Goal: Information Seeking & Learning: Learn about a topic

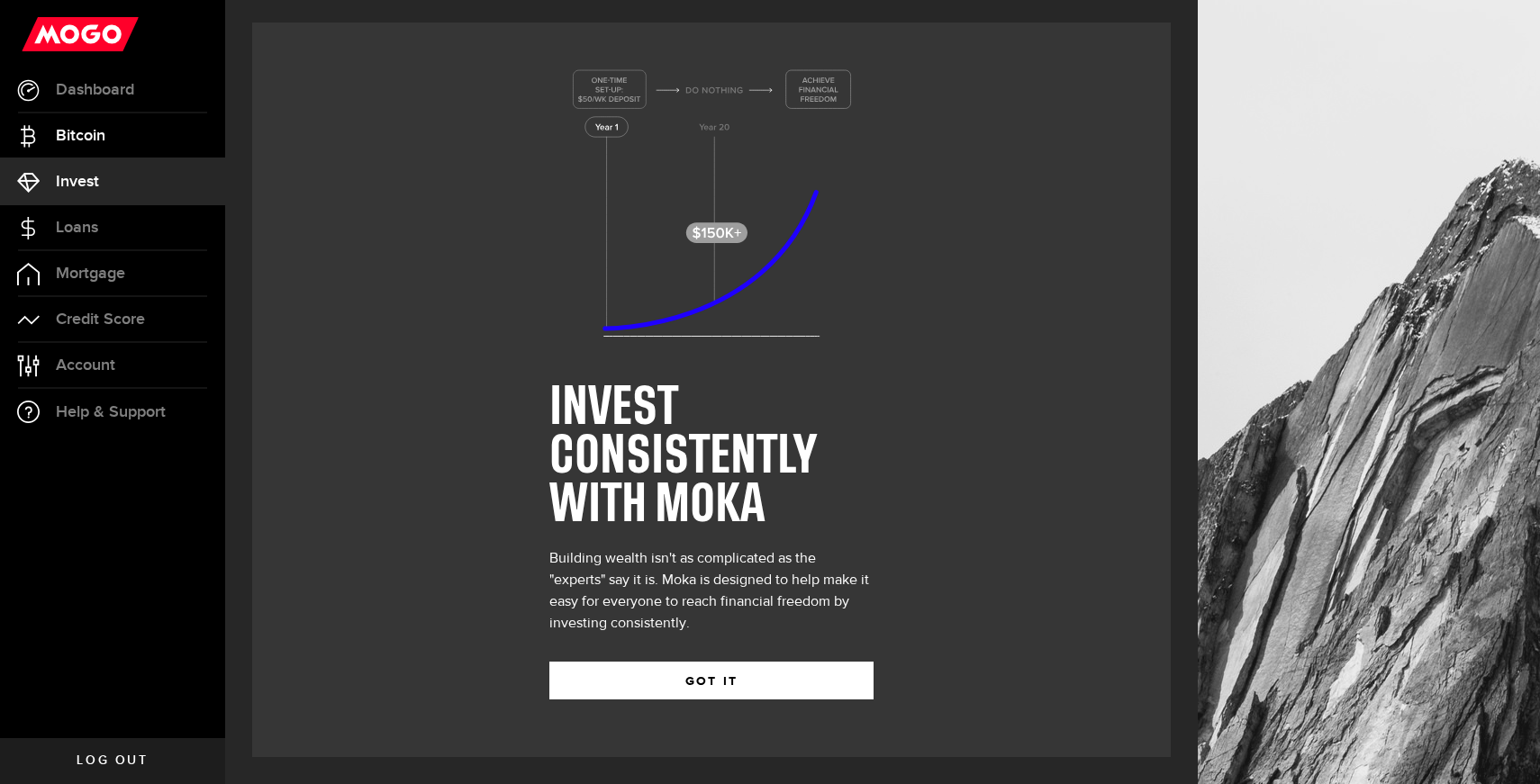
click at [181, 128] on link "Bitcoin" at bounding box center [112, 135] width 225 height 45
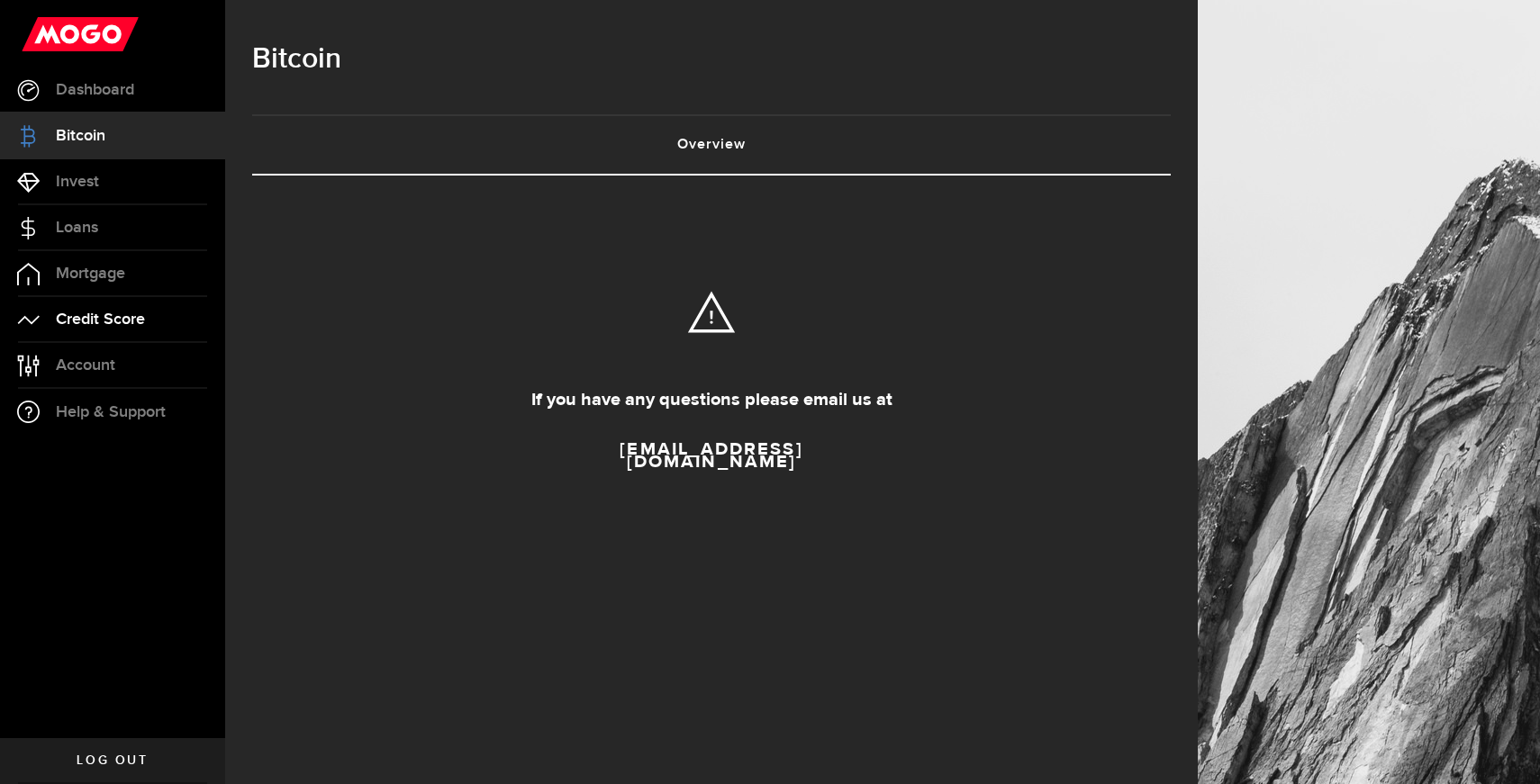
click at [165, 329] on link "Credit Score" at bounding box center [112, 319] width 225 height 45
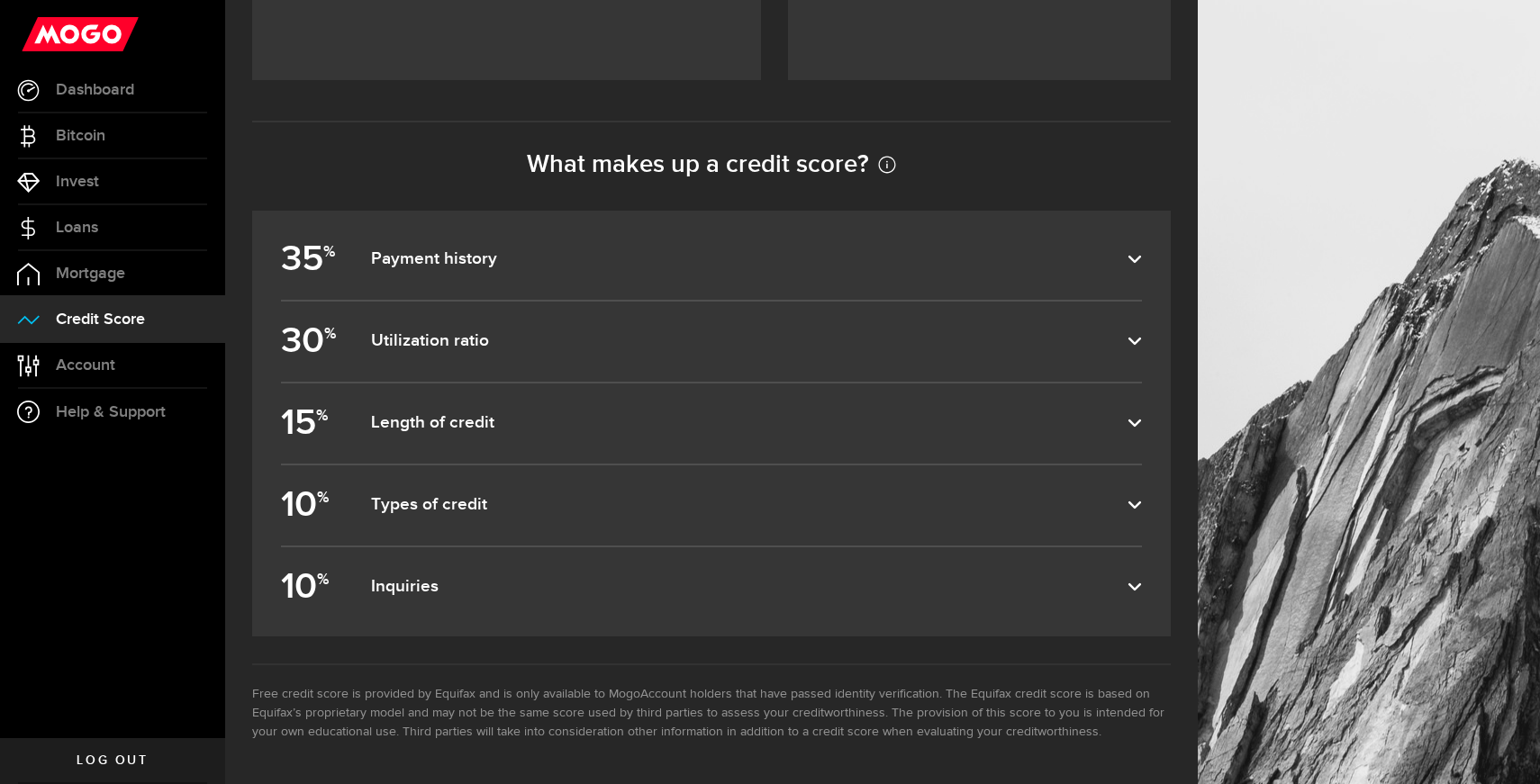
scroll to position [737, 0]
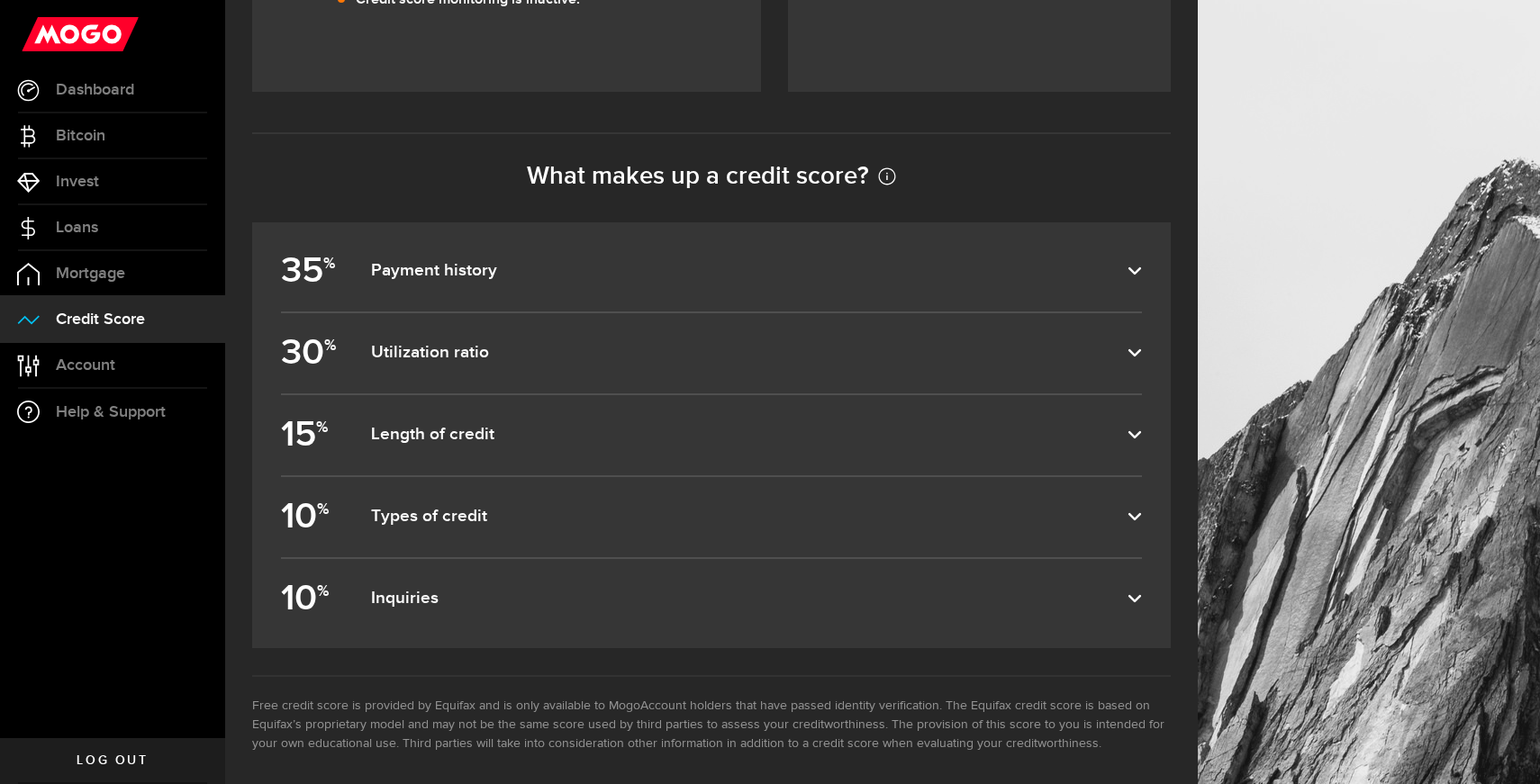
click at [604, 422] on label "15 % Length of credit" at bounding box center [711, 435] width 861 height 80
click at [0, 0] on input "15 % Length of credit" at bounding box center [0, 0] width 0 height 0
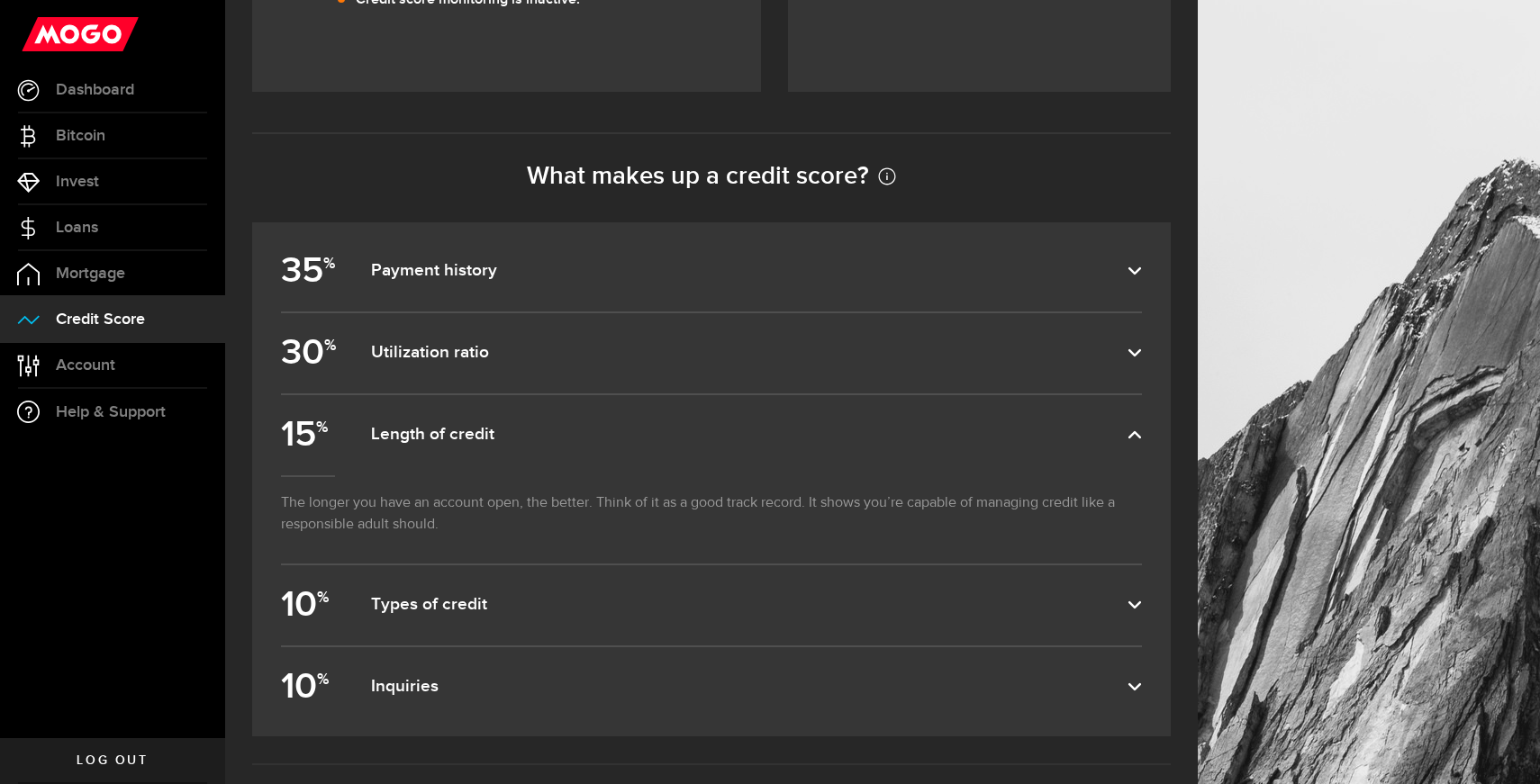
click at [604, 416] on label "15 % Length of credit" at bounding box center [711, 435] width 861 height 80
click at [0, 0] on input "15 % Length of credit" at bounding box center [0, 0] width 0 height 0
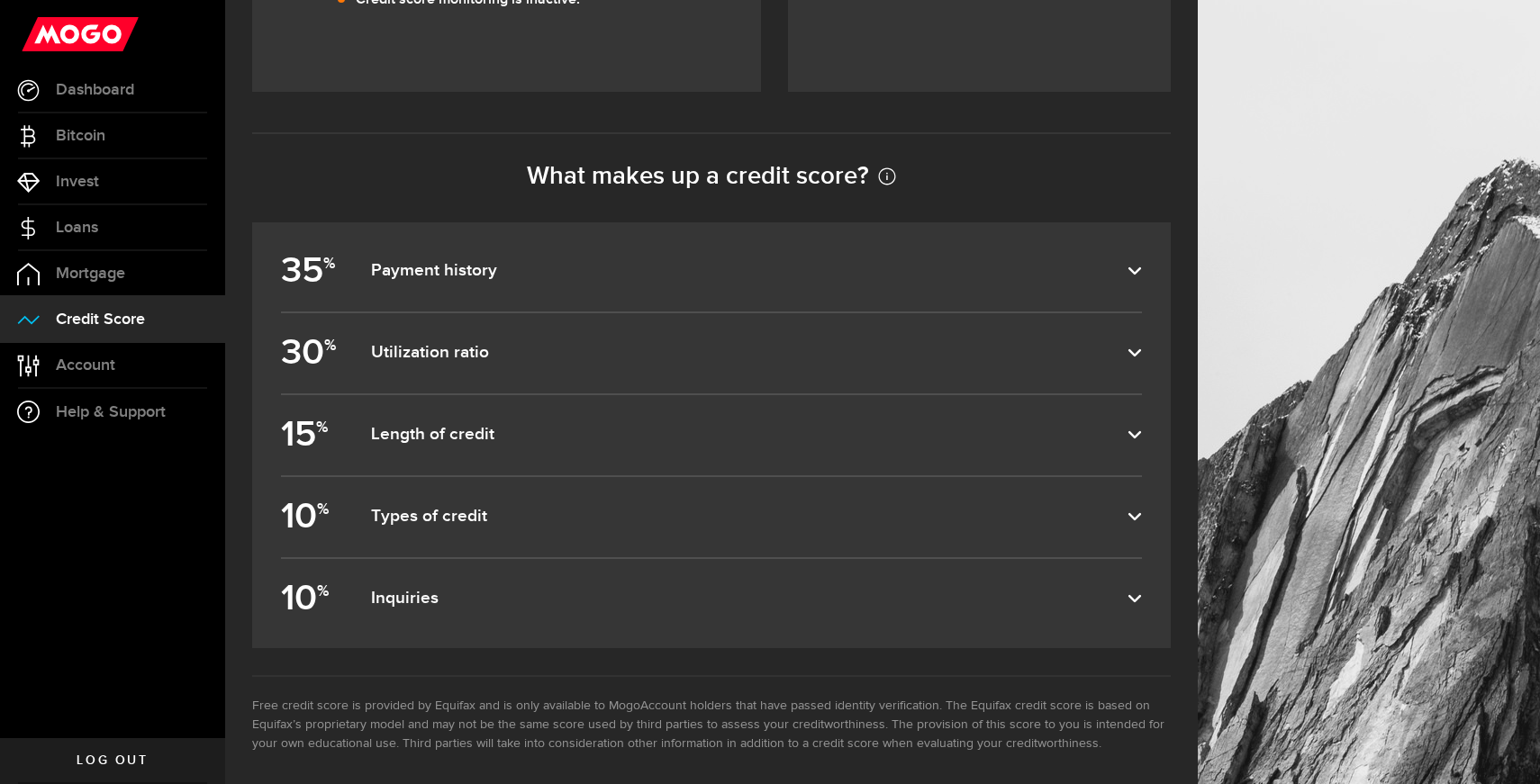
click at [604, 358] on dfn "Utilization ratio" at bounding box center [749, 353] width 757 height 22
click at [0, 0] on input "30 % Utilization ratio" at bounding box center [0, 0] width 0 height 0
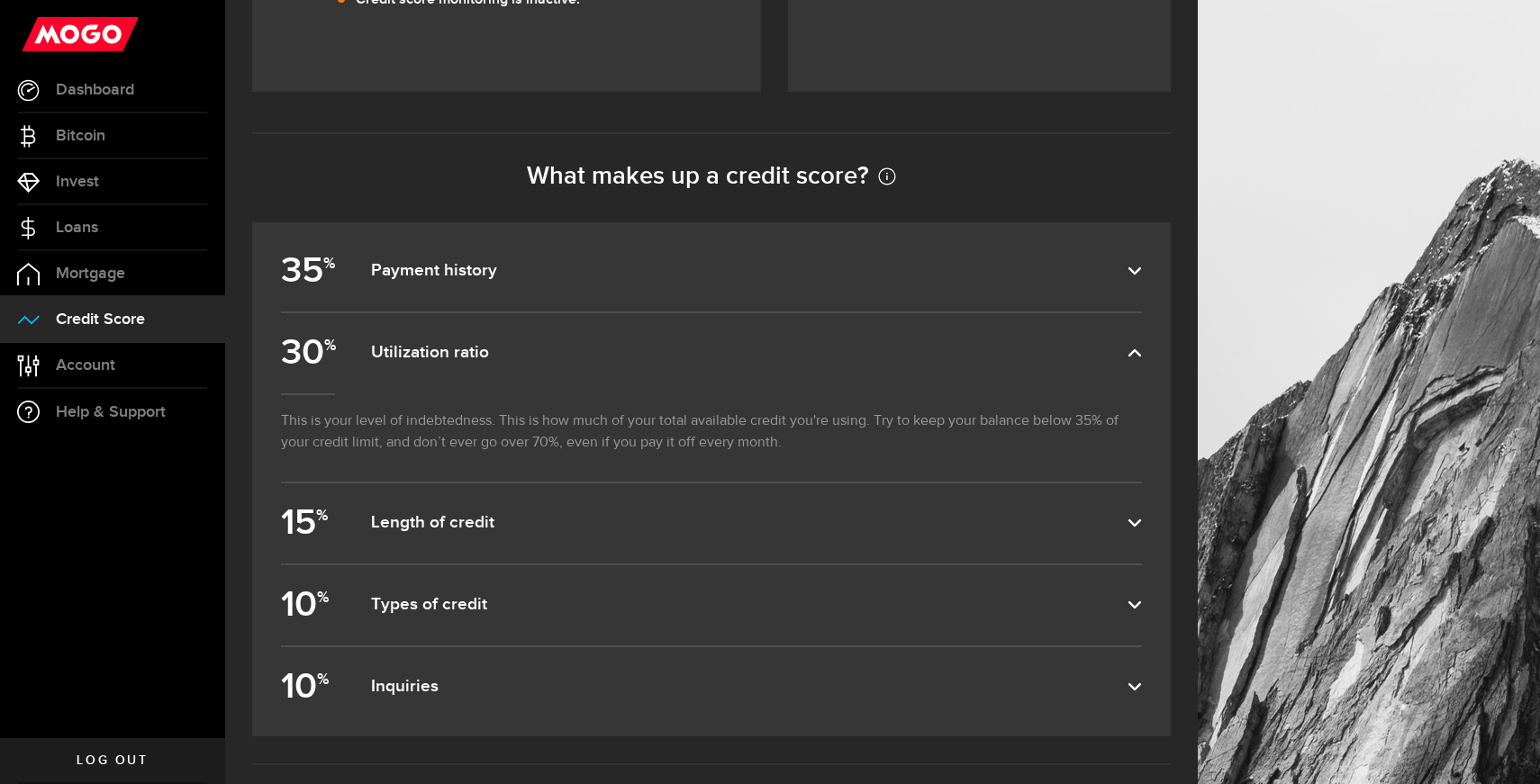
click at [604, 358] on dfn "Utilization ratio" at bounding box center [749, 353] width 757 height 22
click at [0, 0] on input "30 % Utilization ratio" at bounding box center [0, 0] width 0 height 0
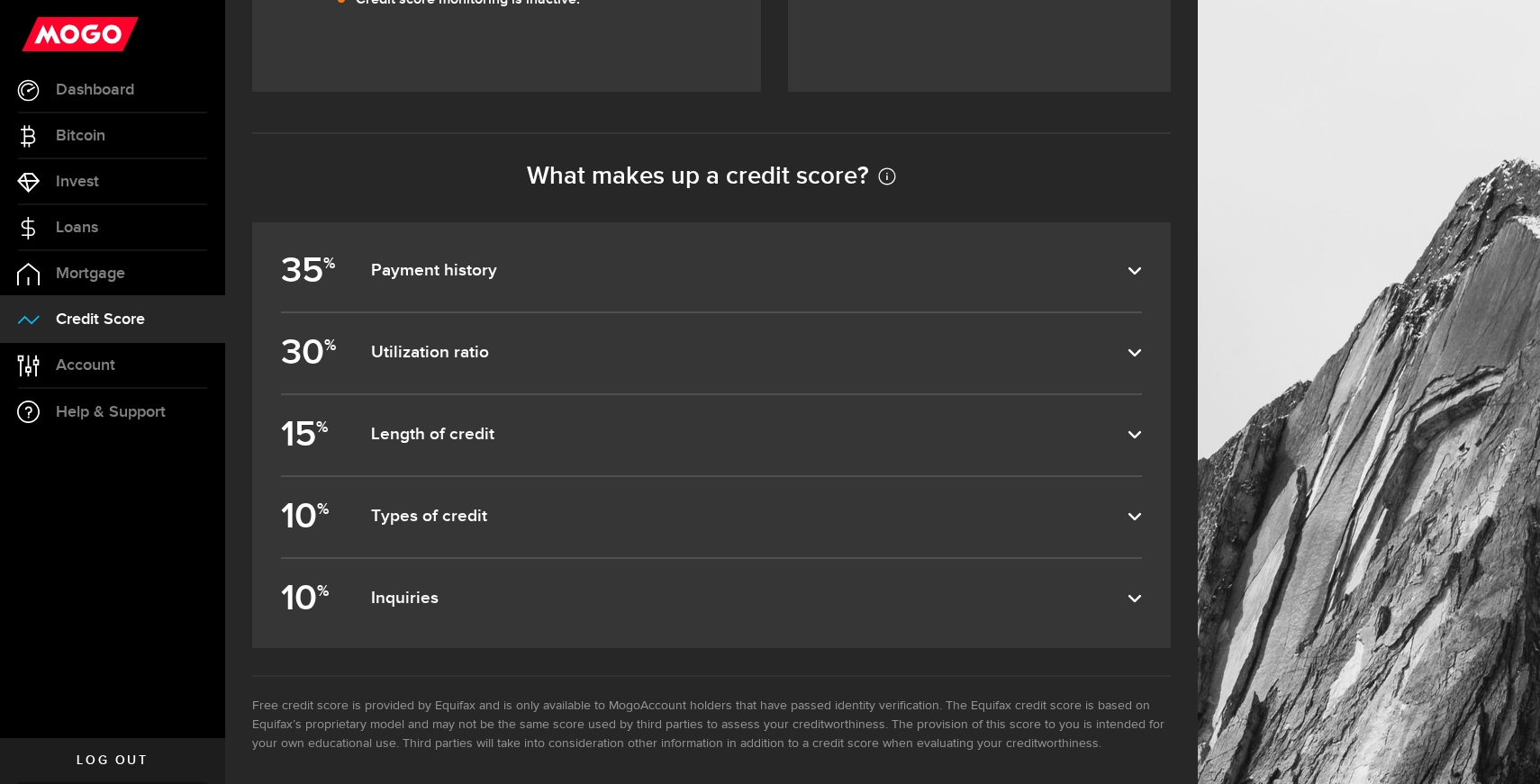
click at [611, 285] on label "35 % Payment history" at bounding box center [711, 271] width 861 height 80
click at [0, 0] on input "35 % Payment history" at bounding box center [0, 0] width 0 height 0
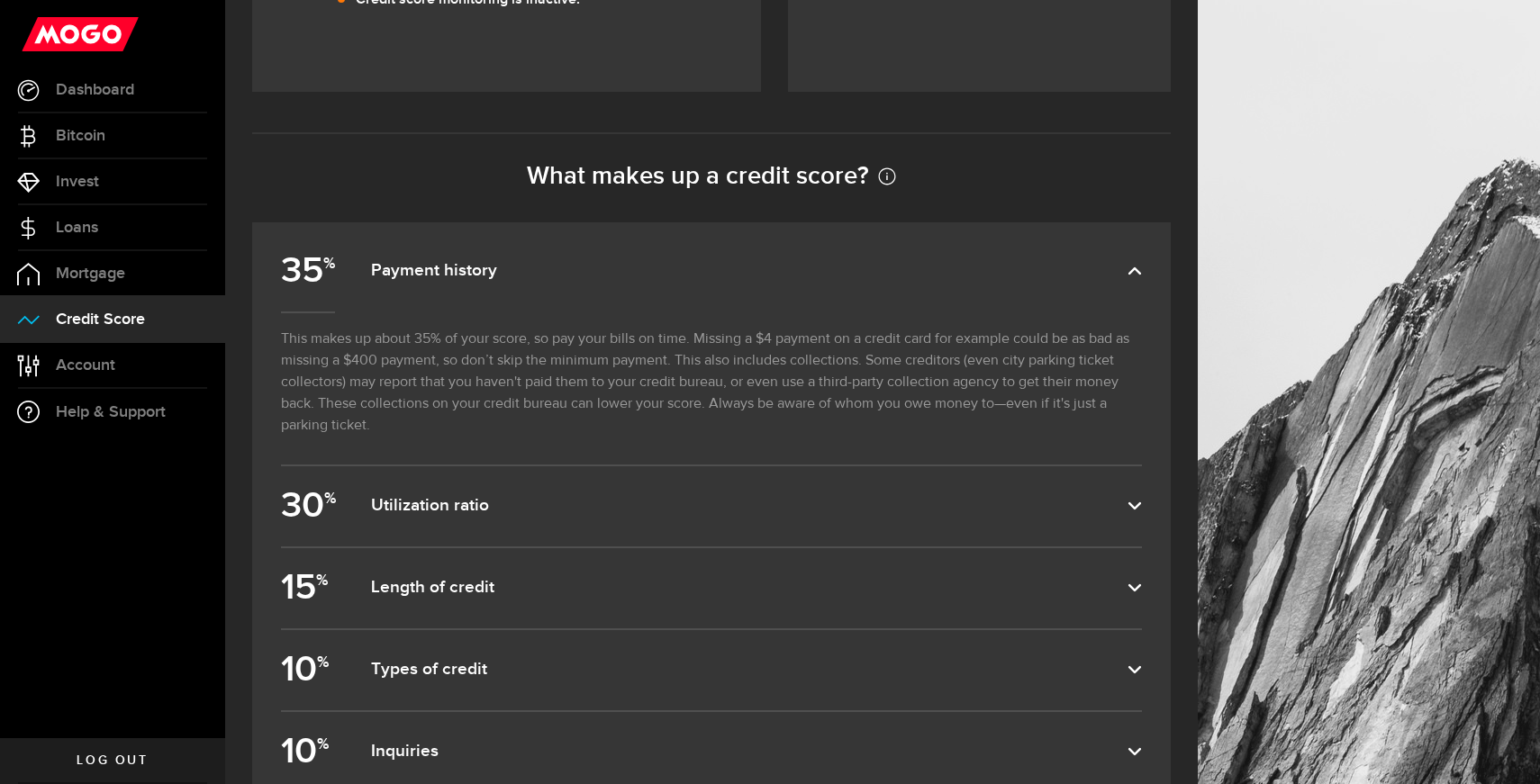
click at [611, 285] on label "35 % Payment history" at bounding box center [711, 271] width 861 height 80
click at [0, 0] on input "35 % Payment history" at bounding box center [0, 0] width 0 height 0
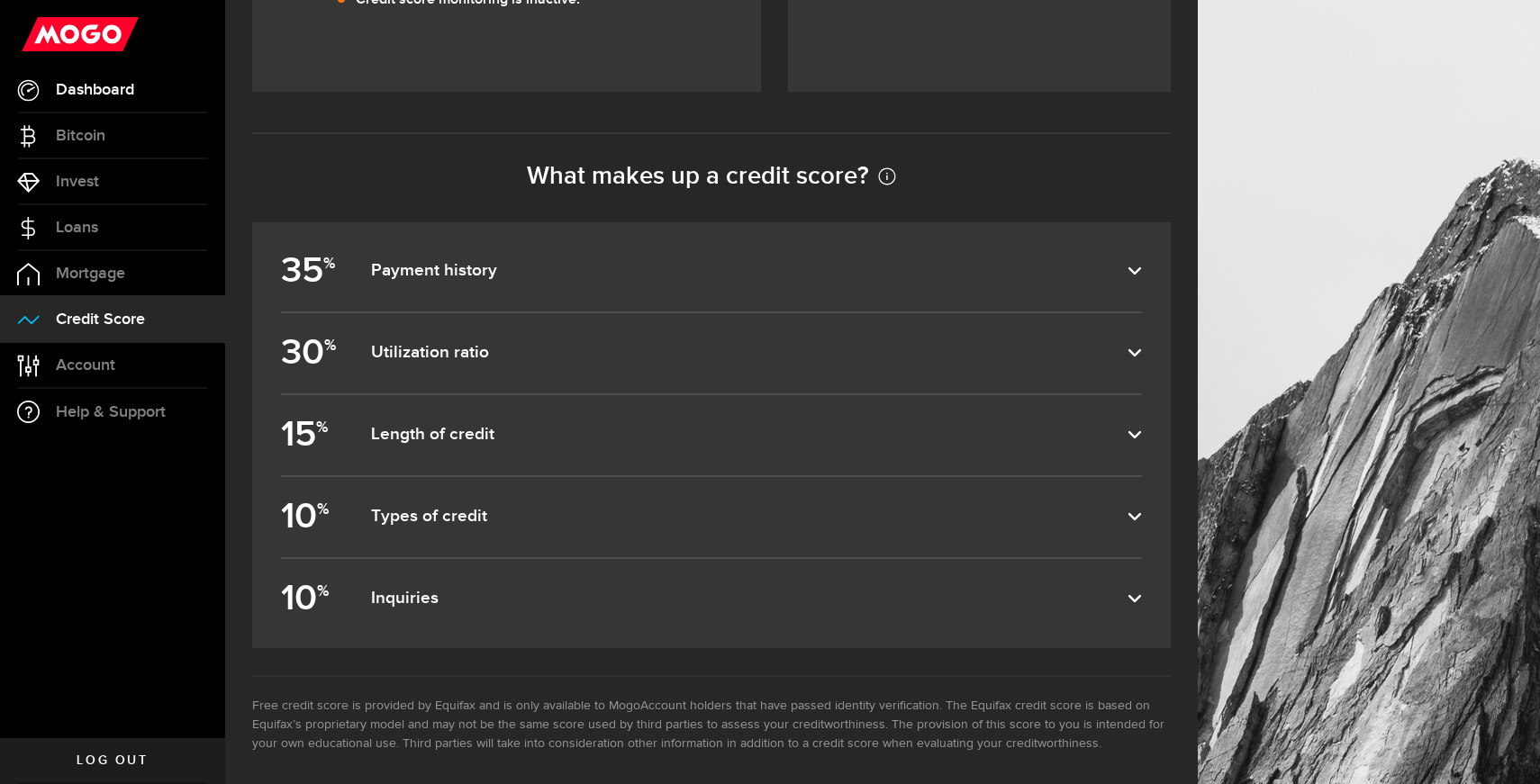
click at [150, 83] on link "Dashboard" at bounding box center [112, 89] width 225 height 45
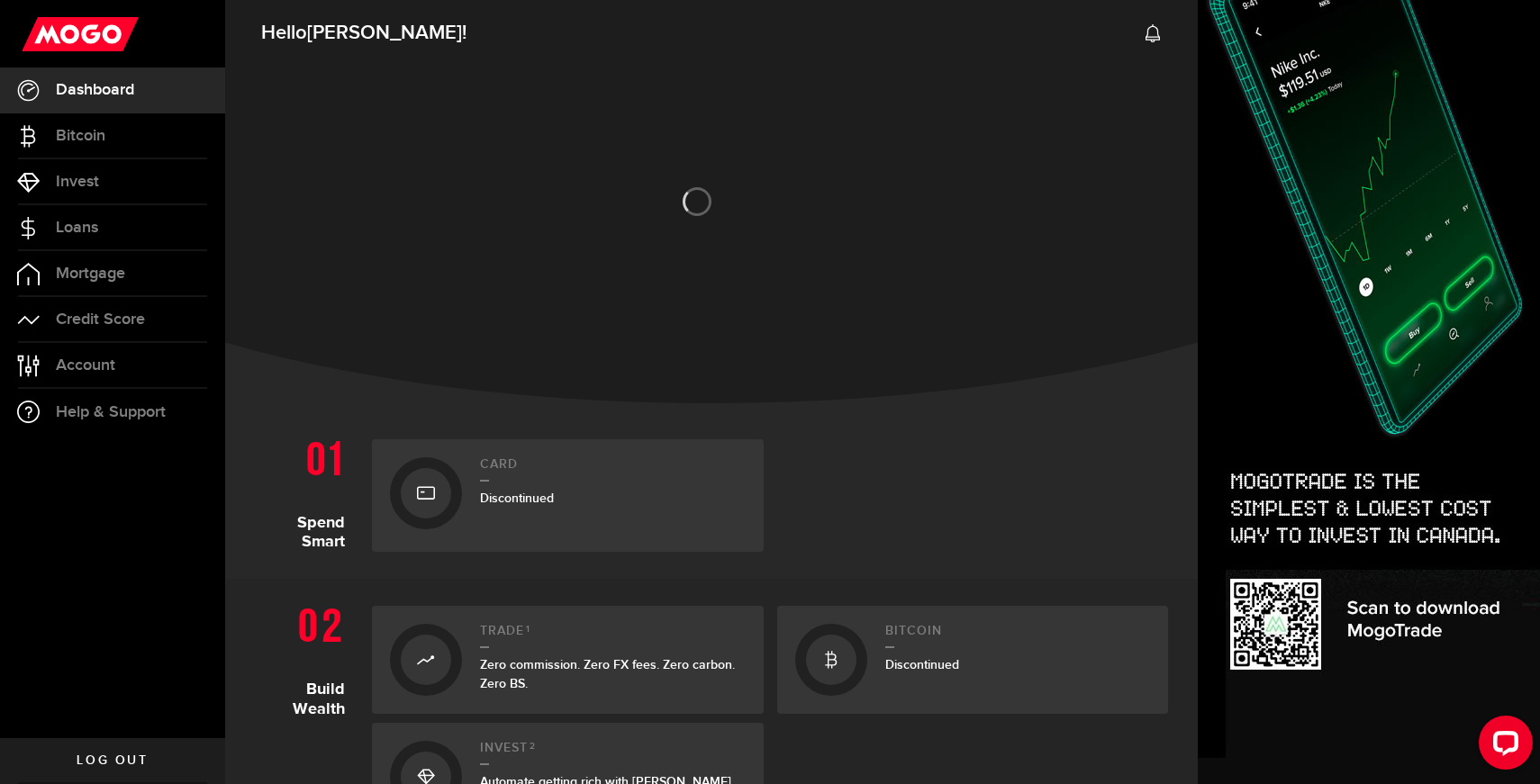
click at [481, 493] on span "Discontinued" at bounding box center [517, 498] width 73 height 15
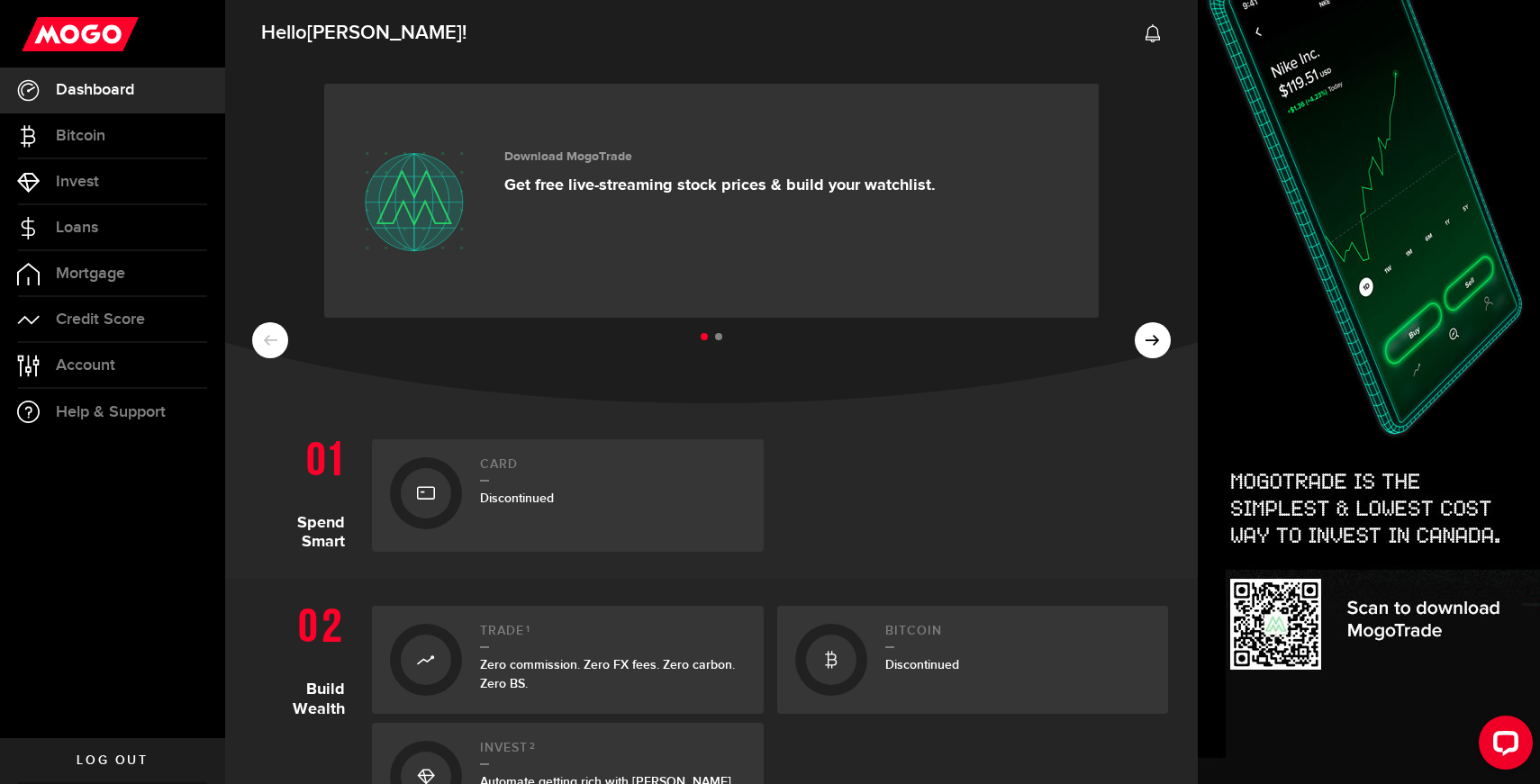
click at [1143, 345] on ul at bounding box center [711, 338] width 918 height 24
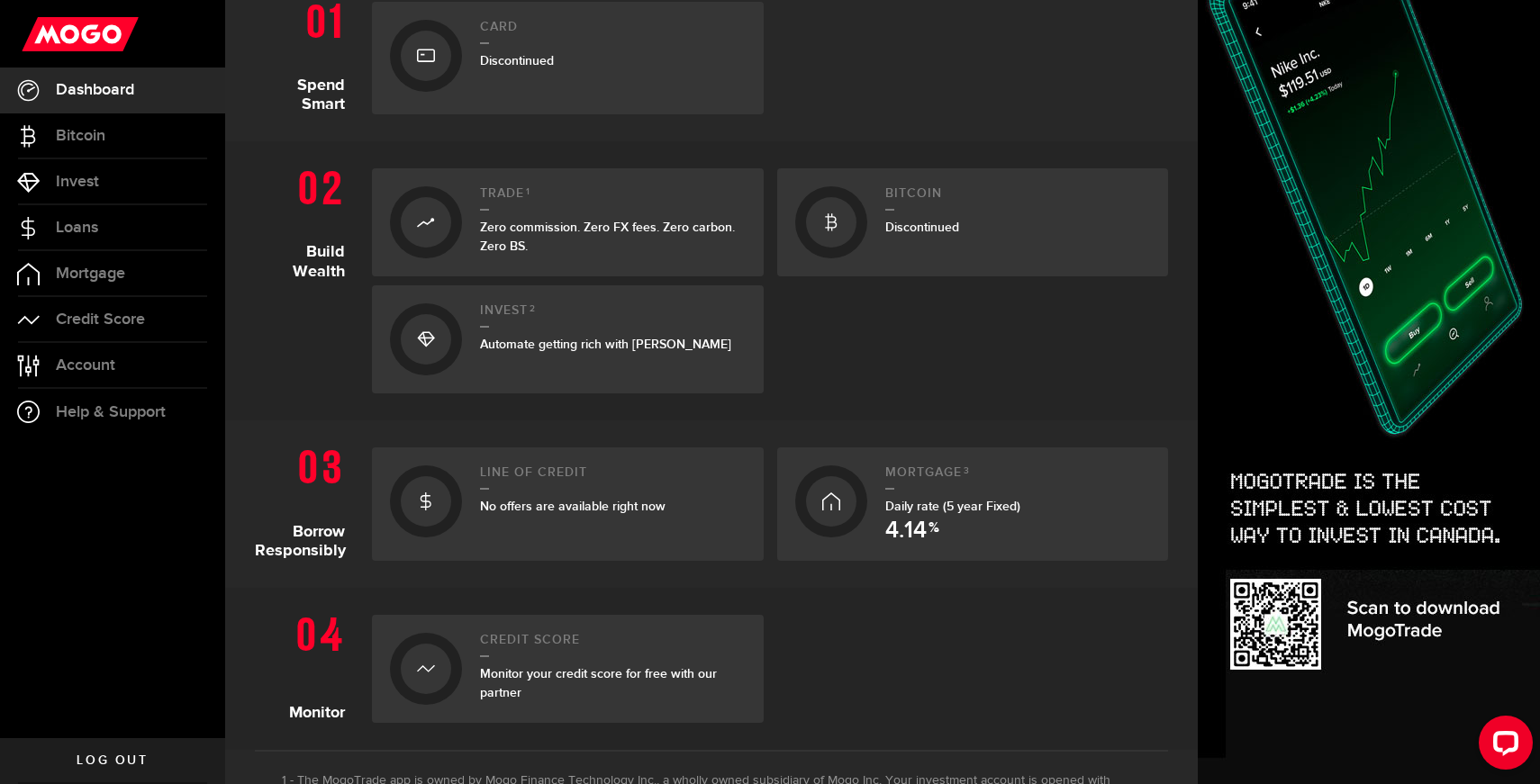
scroll to position [440, 0]
click at [59, 163] on link "Invest" at bounding box center [112, 181] width 225 height 45
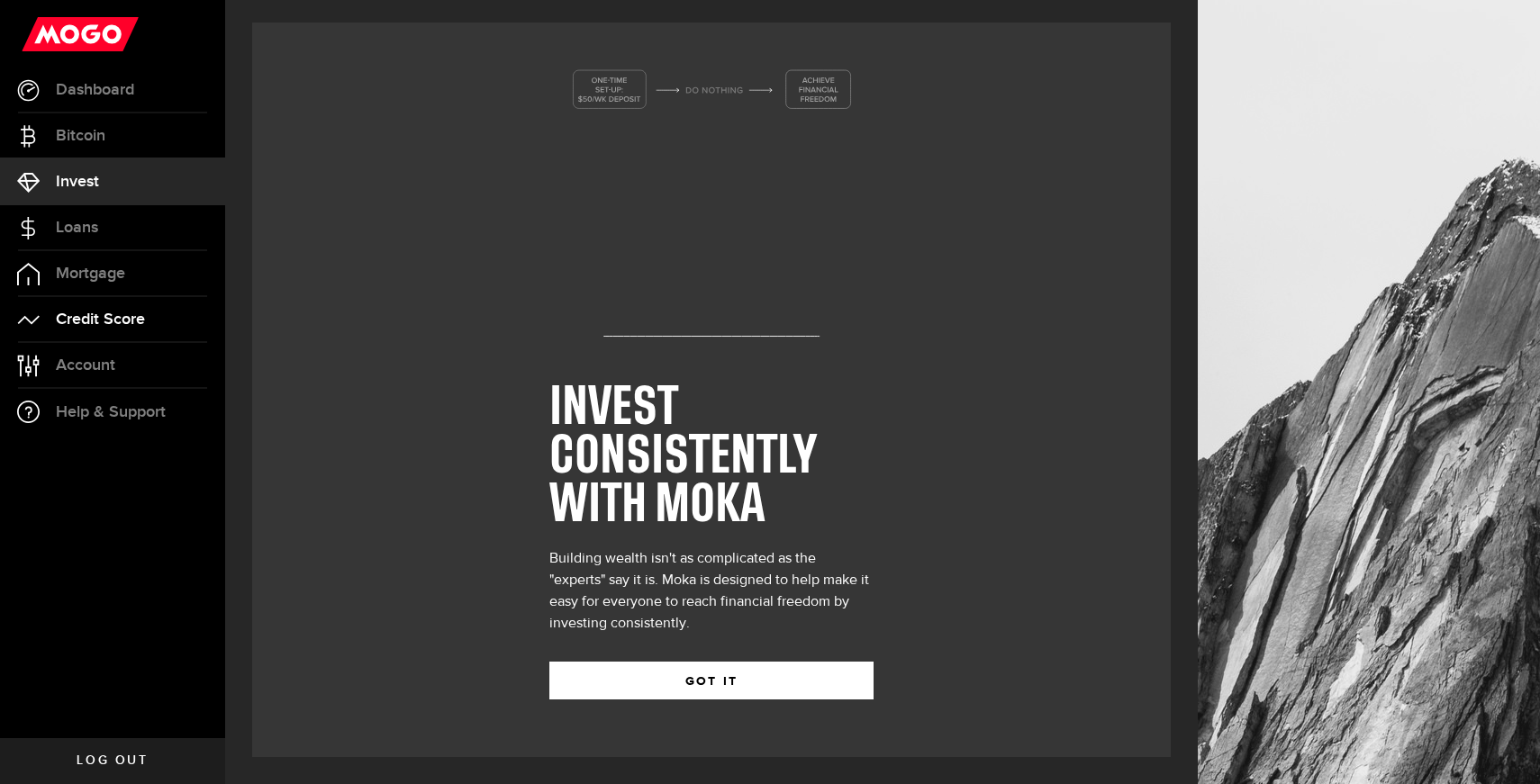
click at [115, 311] on span "Credit Score" at bounding box center [100, 319] width 89 height 16
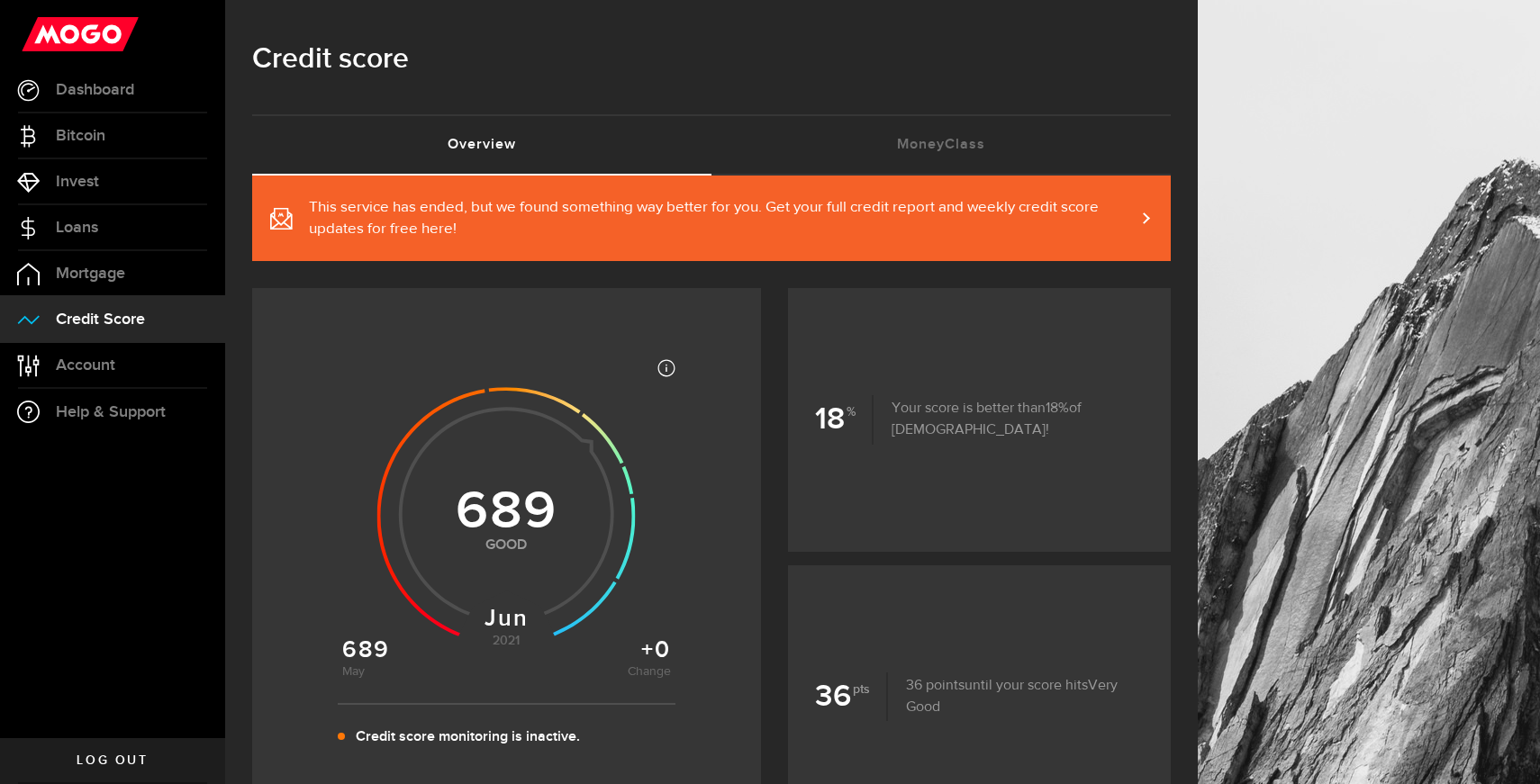
click at [568, 212] on span "This service has ended, but we found something way better for you. Get your ful…" at bounding box center [722, 219] width 826 height 44
